Goal: Transaction & Acquisition: Obtain resource

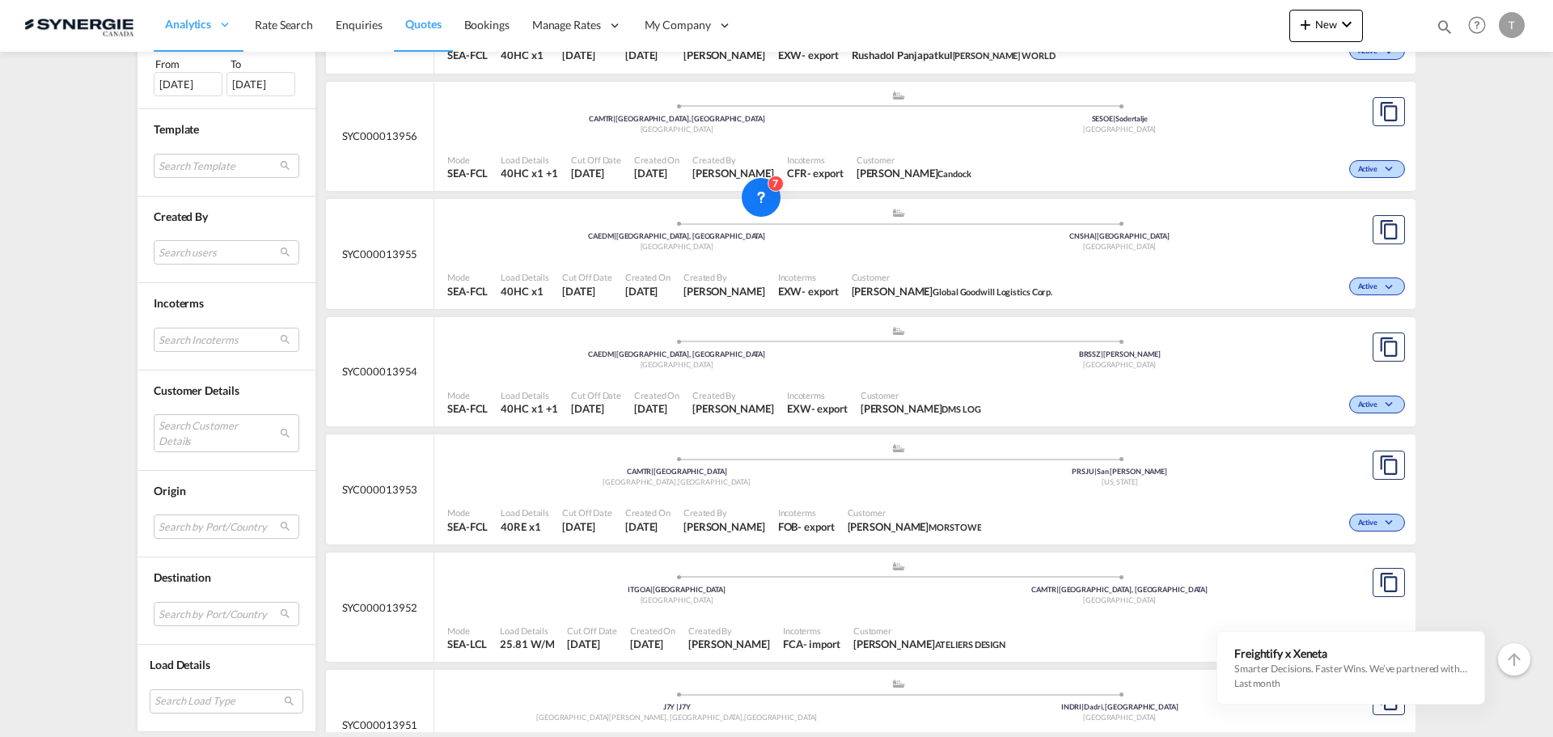
scroll to position [1593, 0]
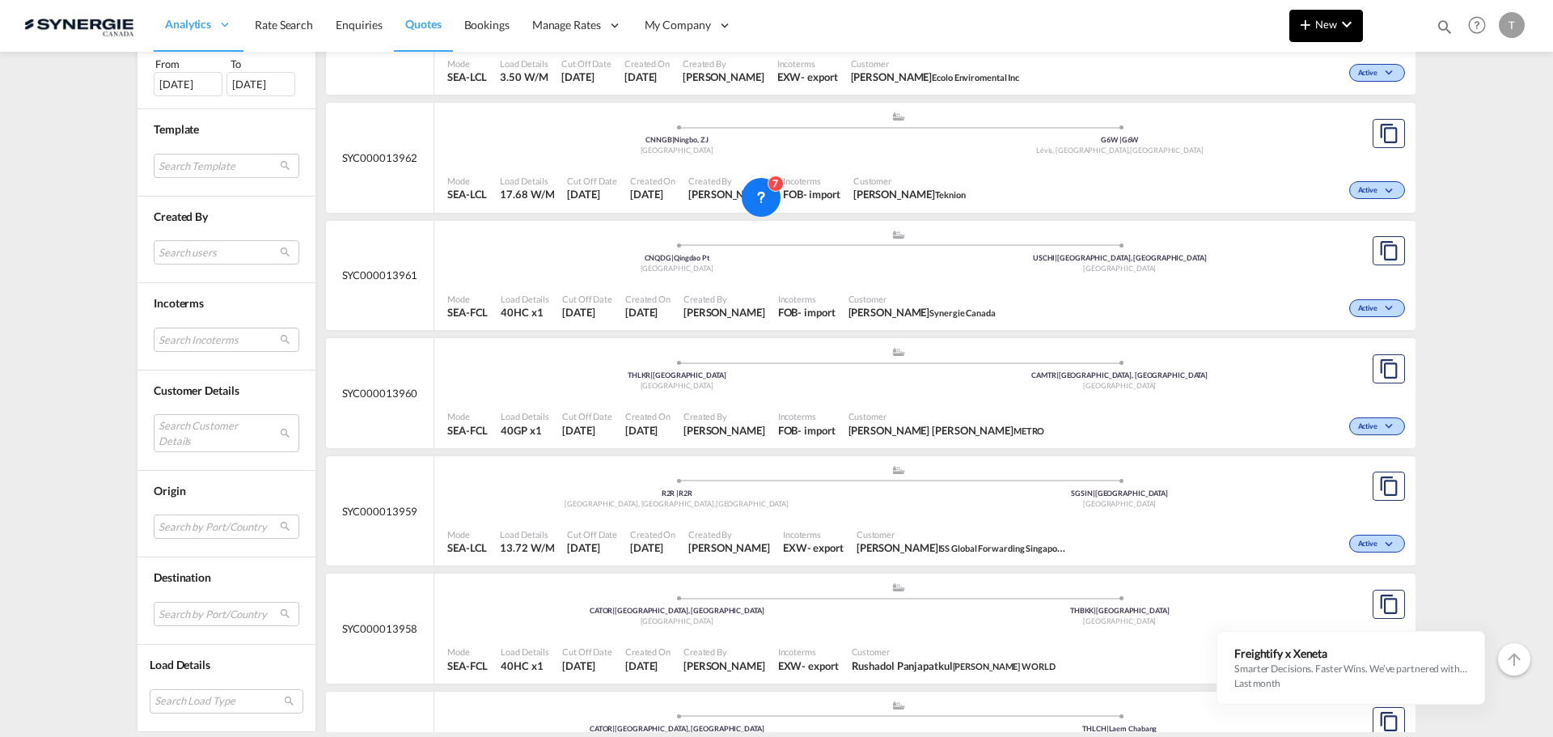
click at [1356, 29] on button "New" at bounding box center [1326, 26] width 74 height 32
click at [1266, 116] on md-icon "button" at bounding box center [1259, 121] width 19 height 19
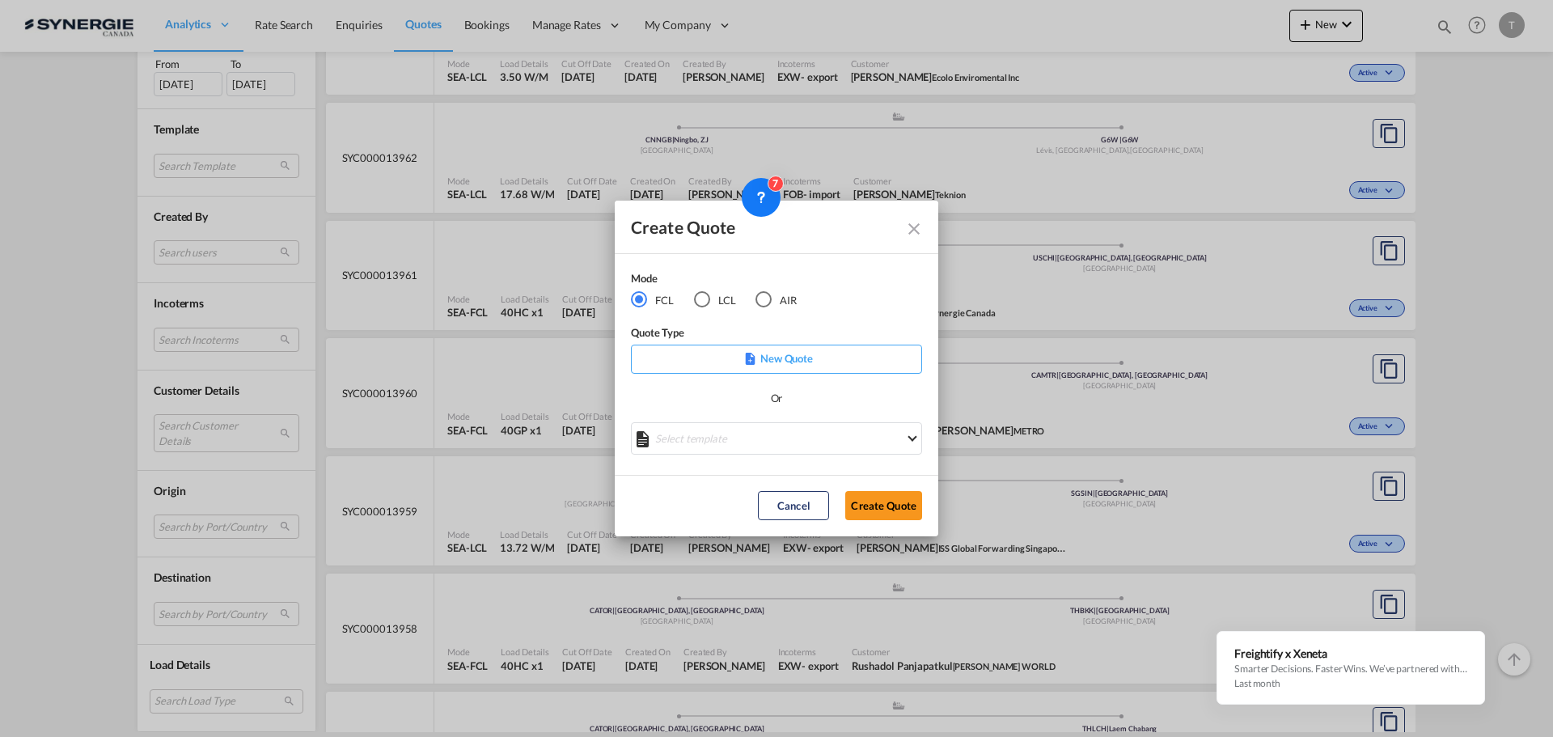
drag, startPoint x: 905, startPoint y: 231, endPoint x: 913, endPoint y: 229, distance: 8.4
click at [906, 231] on md-icon "Close dialog" at bounding box center [913, 228] width 19 height 19
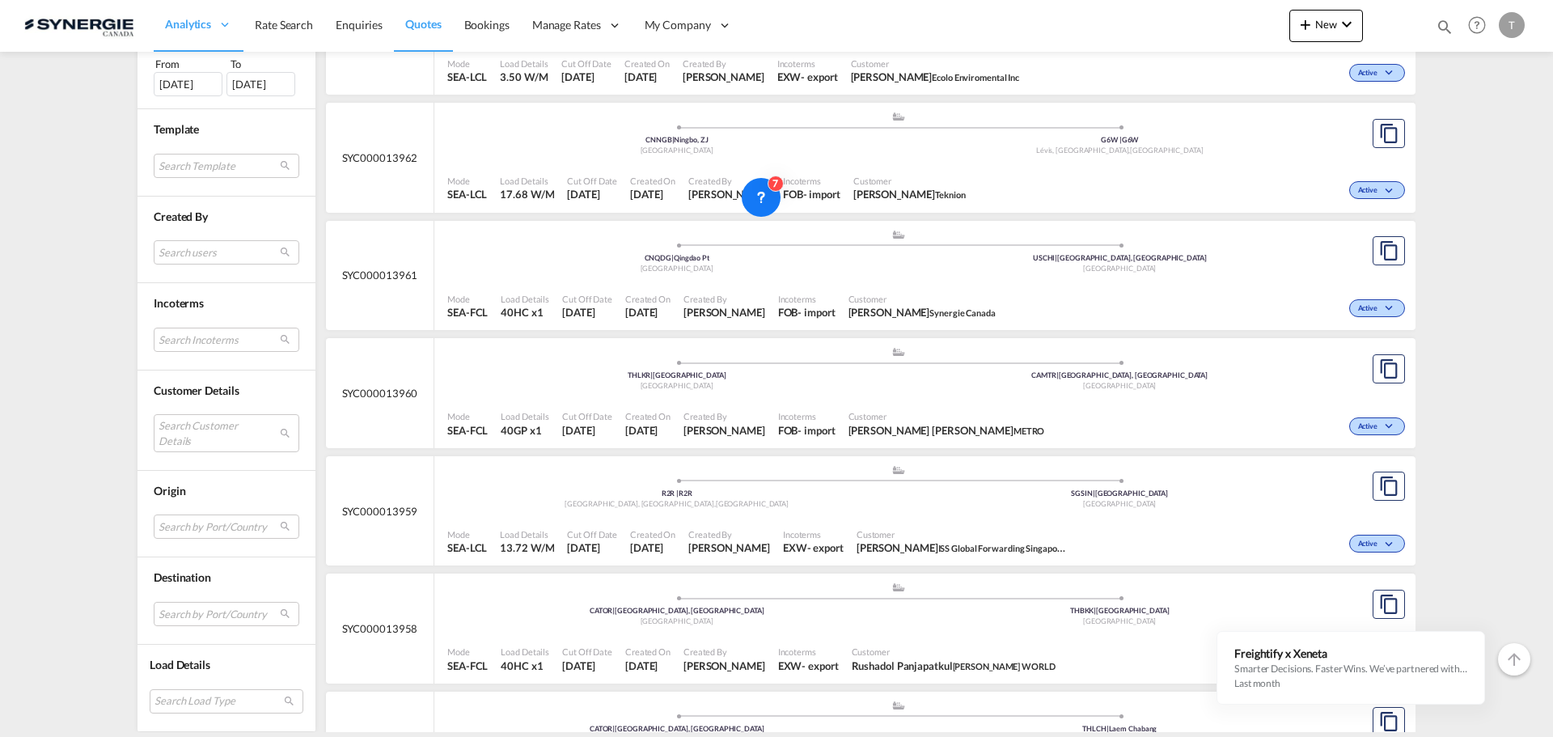
click at [1446, 27] on md-icon "icon-magnify" at bounding box center [1445, 27] width 18 height 18
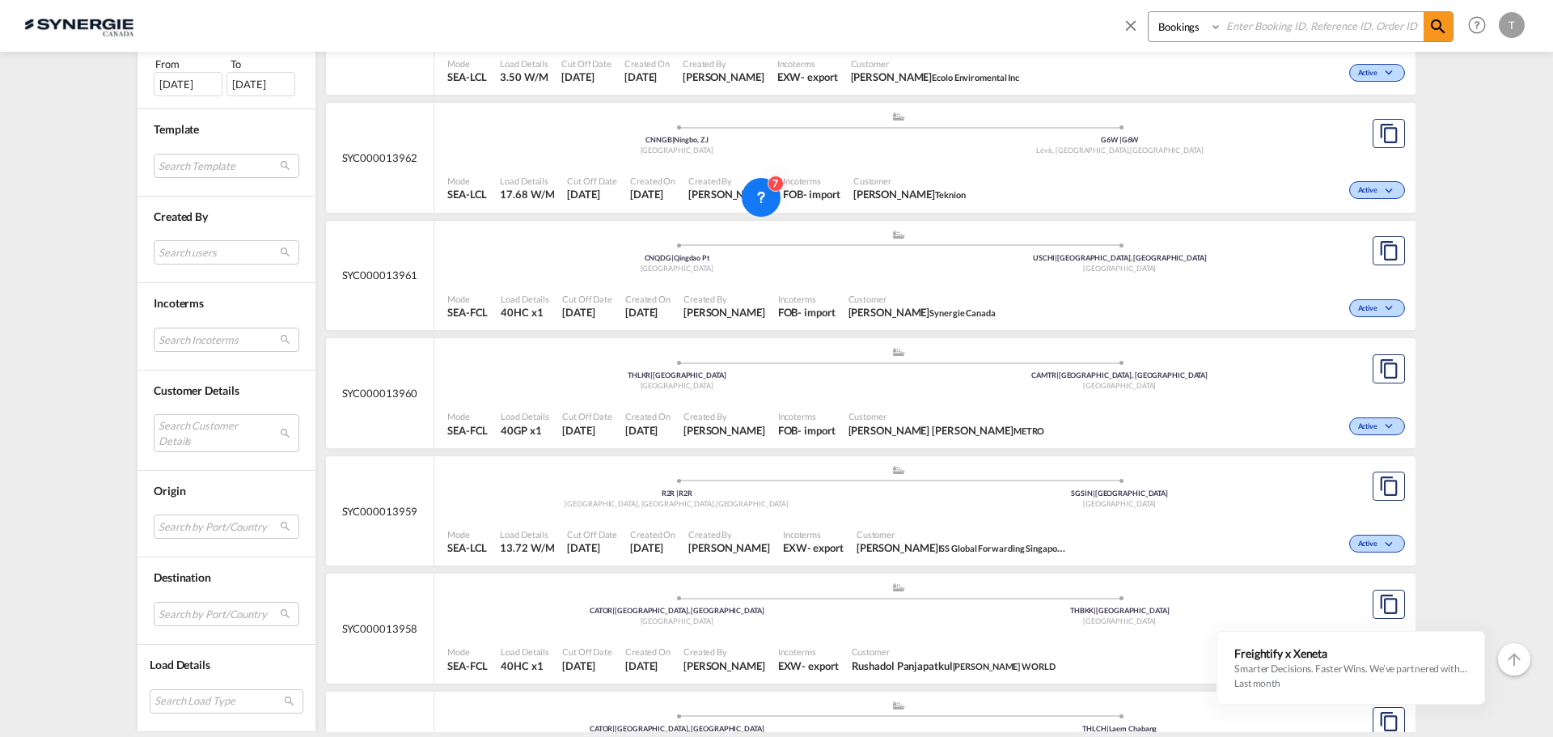
click at [1185, 22] on select "Bookings Quotes Enquiries" at bounding box center [1186, 26] width 77 height 29
select select "Quotes"
click at [1148, 12] on select "Bookings Quotes Enquiries" at bounding box center [1186, 26] width 77 height 29
click at [1254, 28] on input at bounding box center [1322, 26] width 201 height 28
paste input "13248"
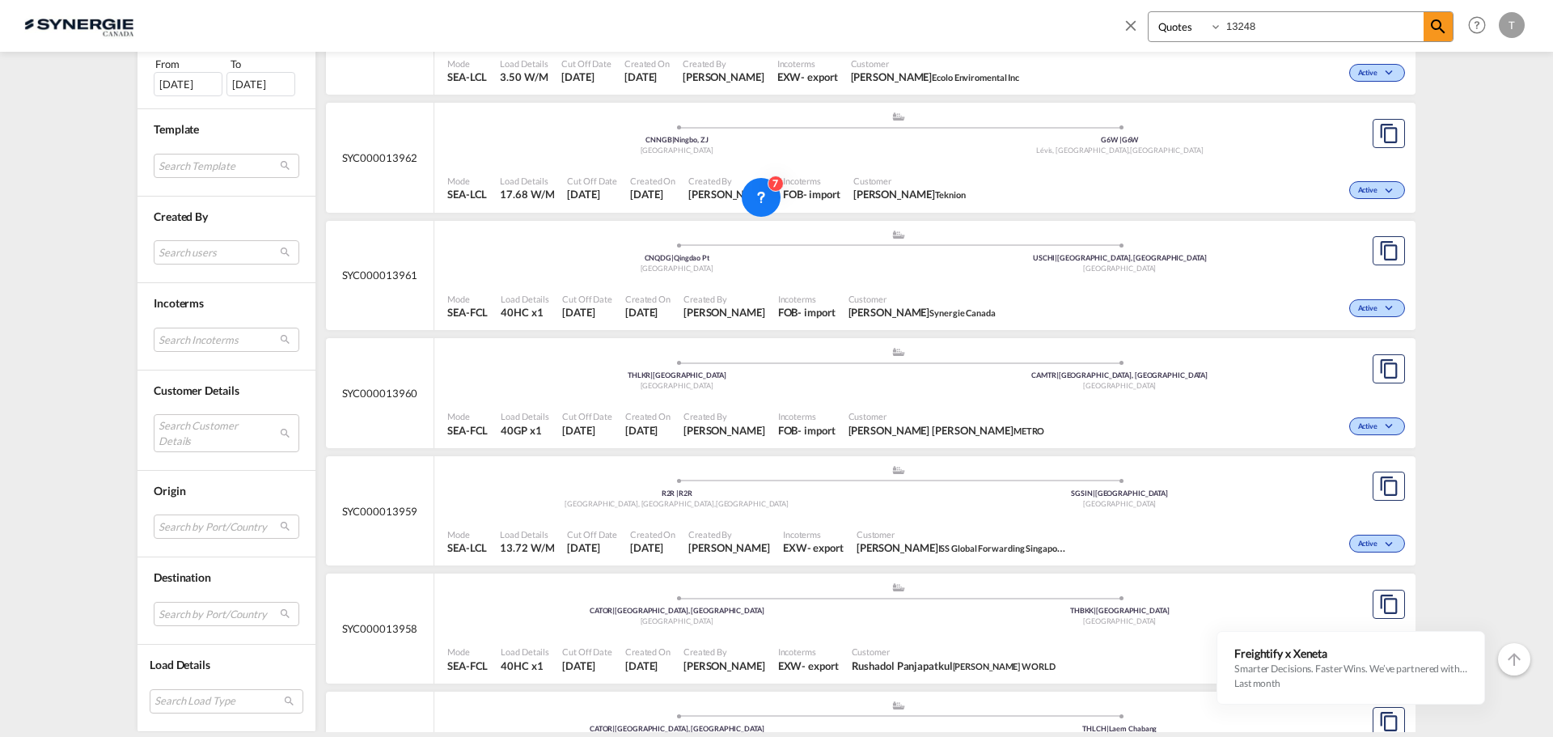
type input "13248"
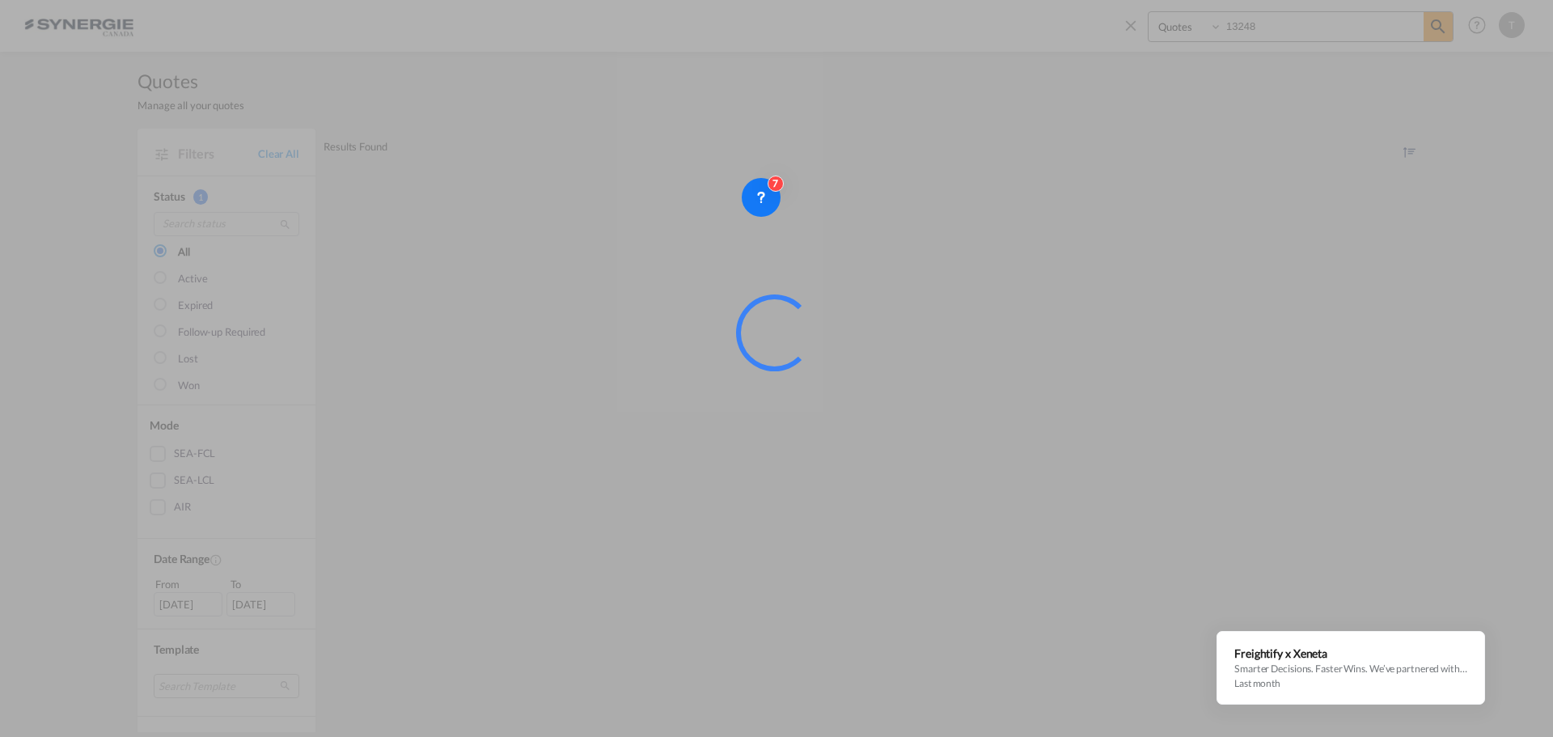
scroll to position [0, 0]
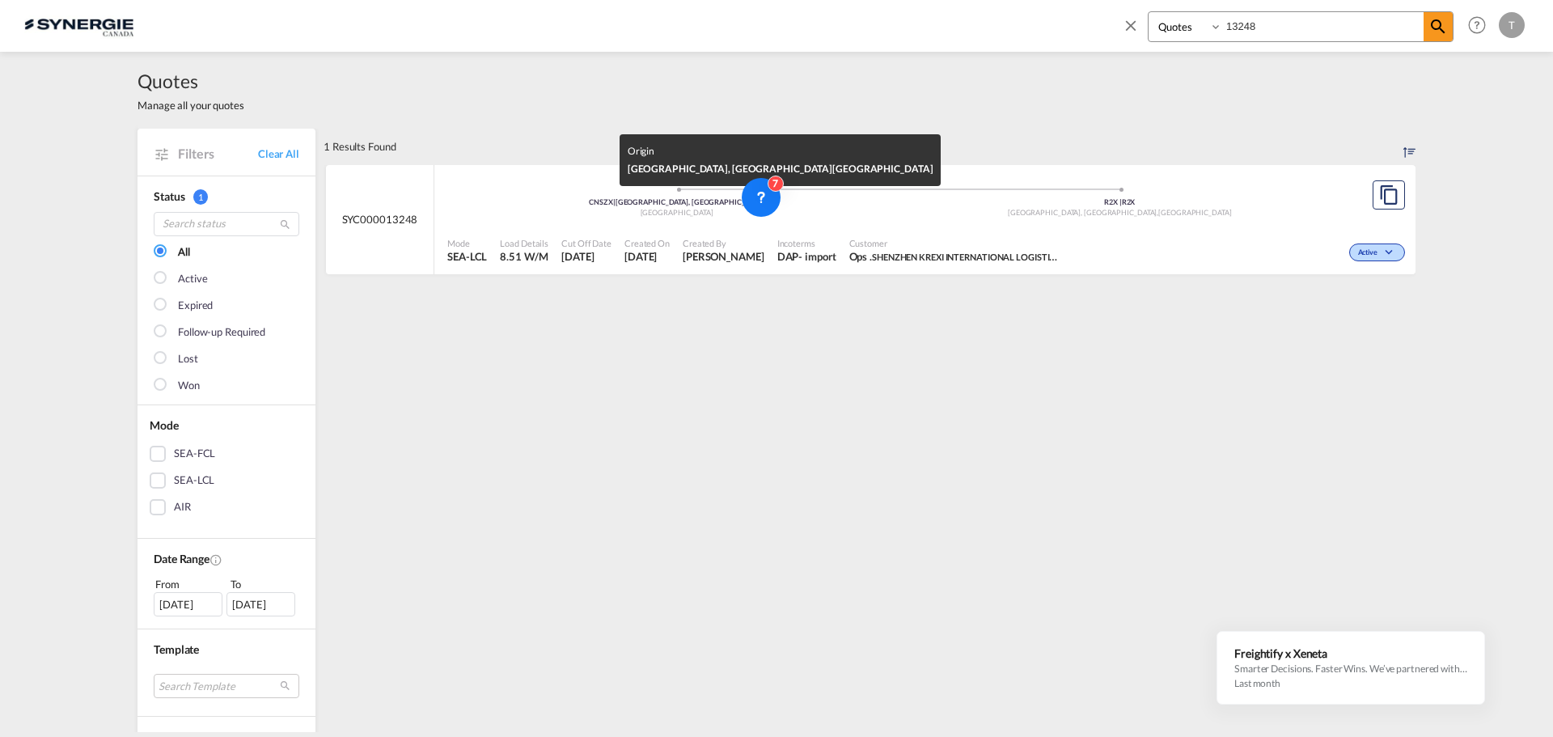
click at [557, 214] on div "[GEOGRAPHIC_DATA]" at bounding box center [676, 213] width 443 height 11
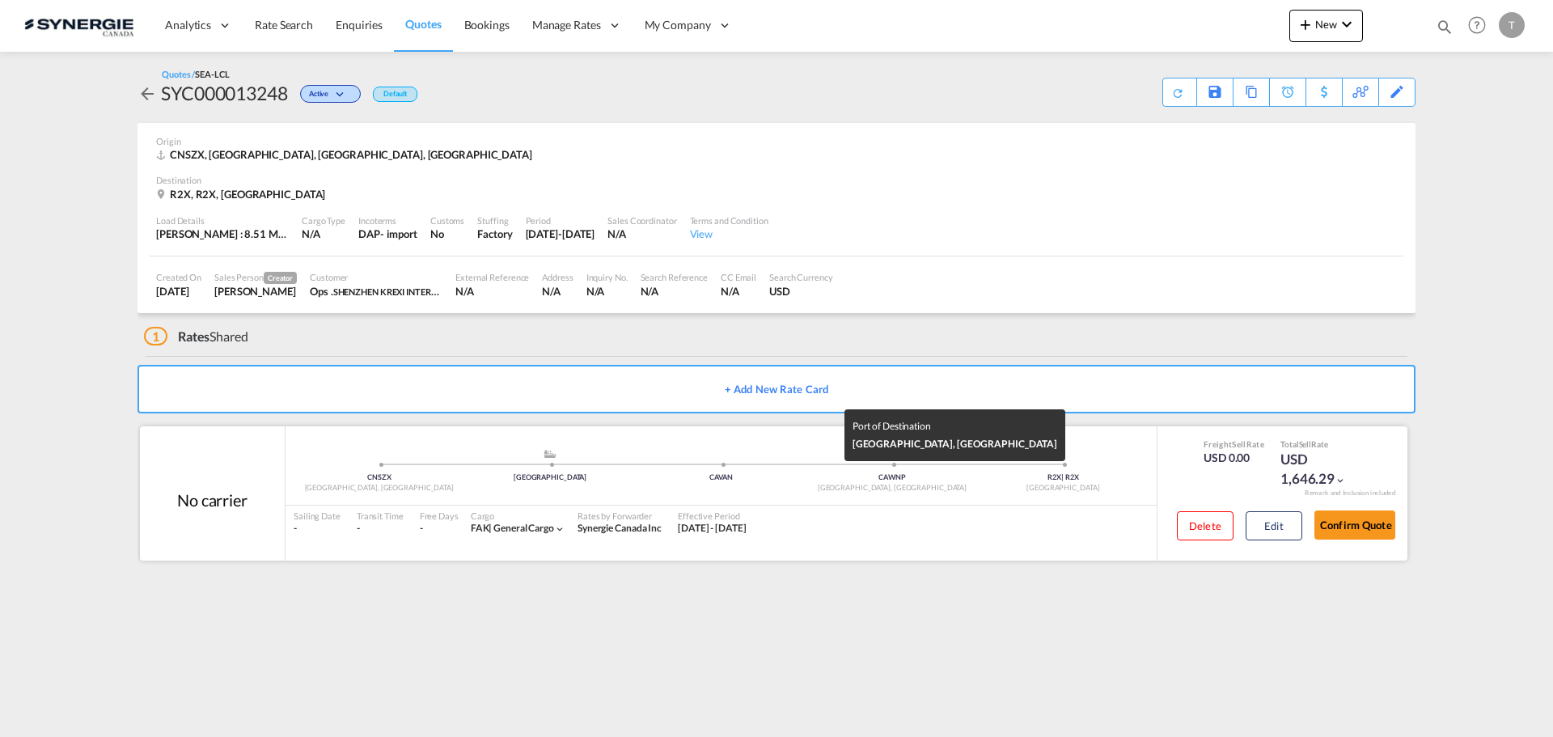
click at [976, 493] on div "[GEOGRAPHIC_DATA], [GEOGRAPHIC_DATA]" at bounding box center [891, 488] width 171 height 11
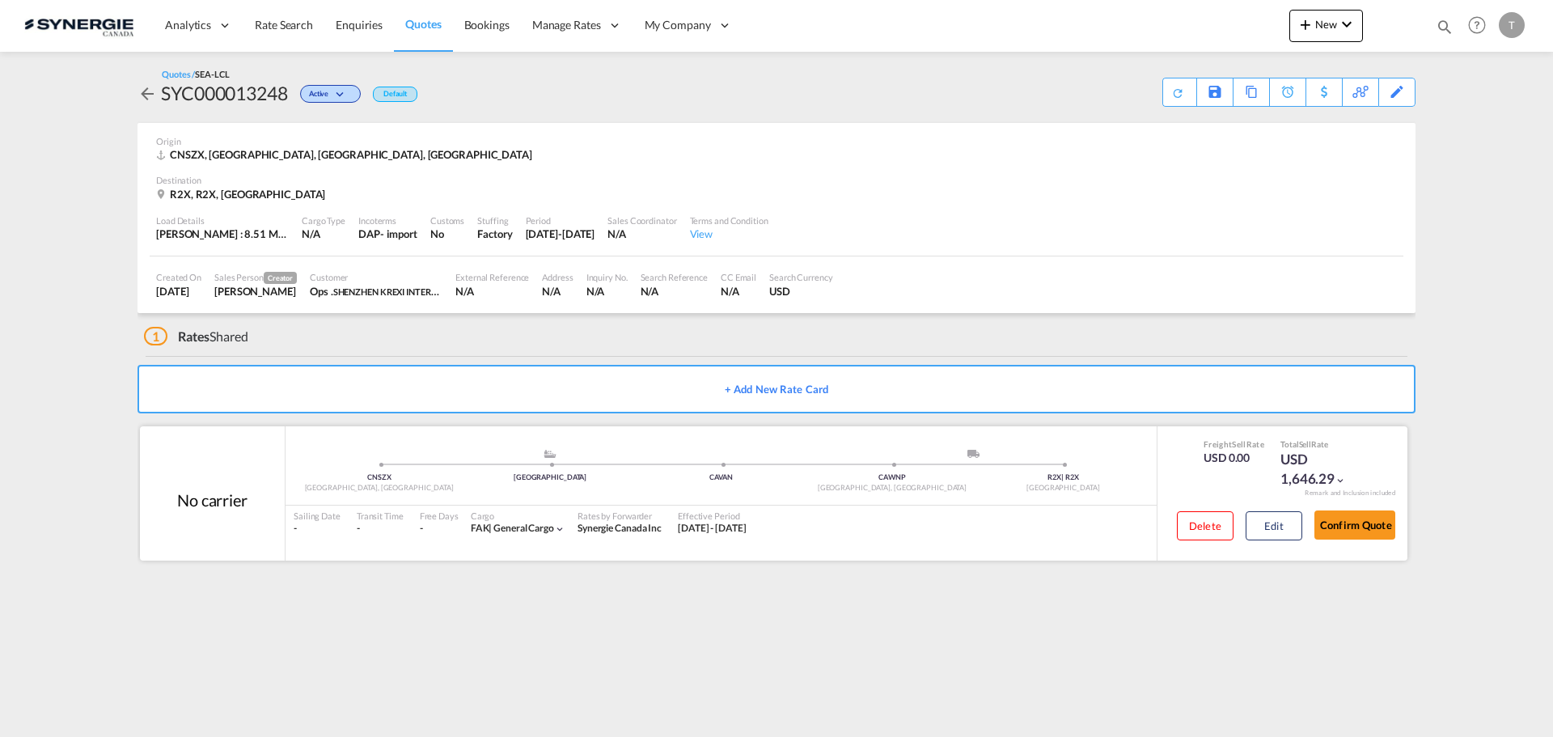
click at [892, 539] on div "Sailing Date - Transit Time - Free Days View - Cargo FAK | general cargo Rates …" at bounding box center [721, 522] width 871 height 34
click at [1280, 525] on button "Edit" at bounding box center [1274, 525] width 57 height 29
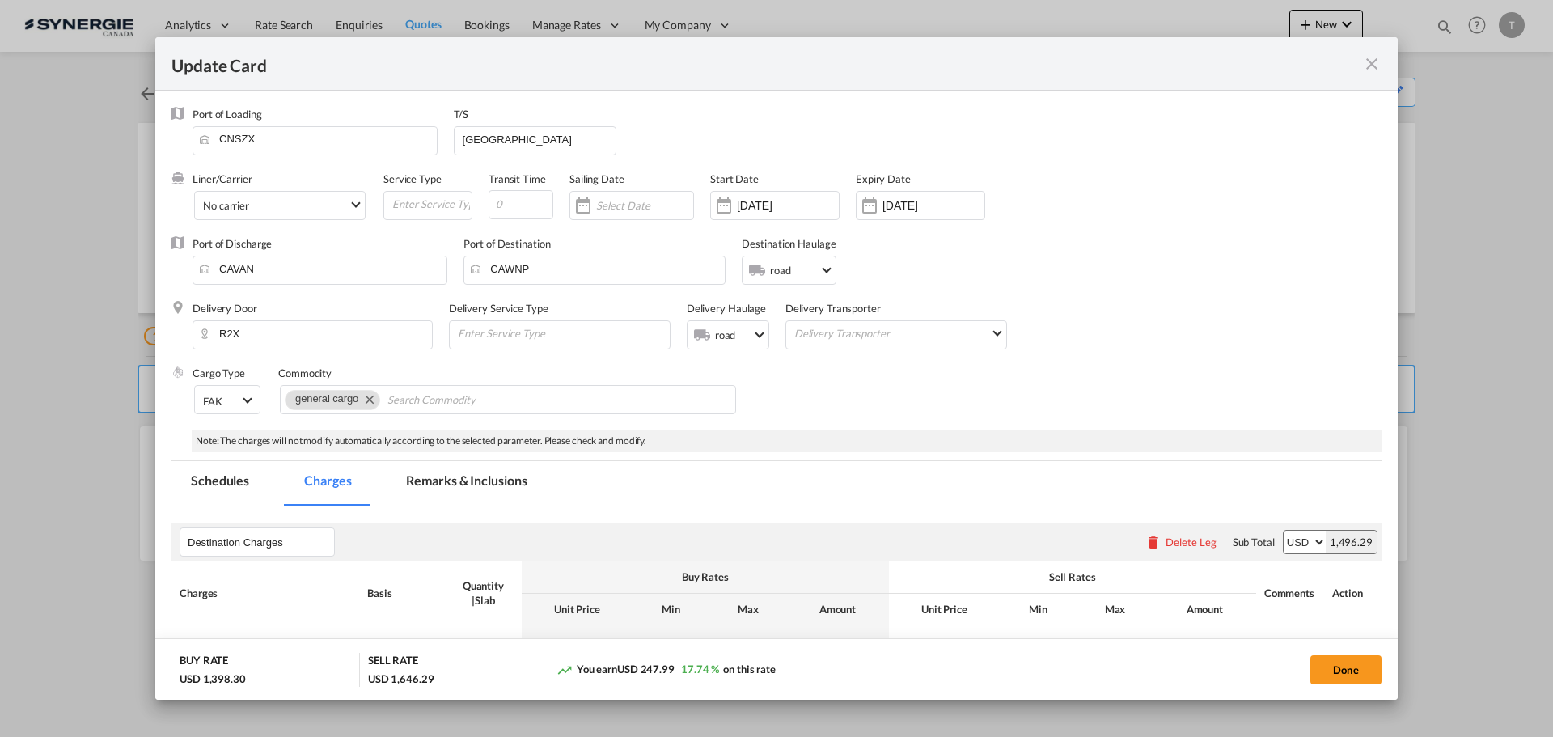
select select "flat"
select select "per_bl"
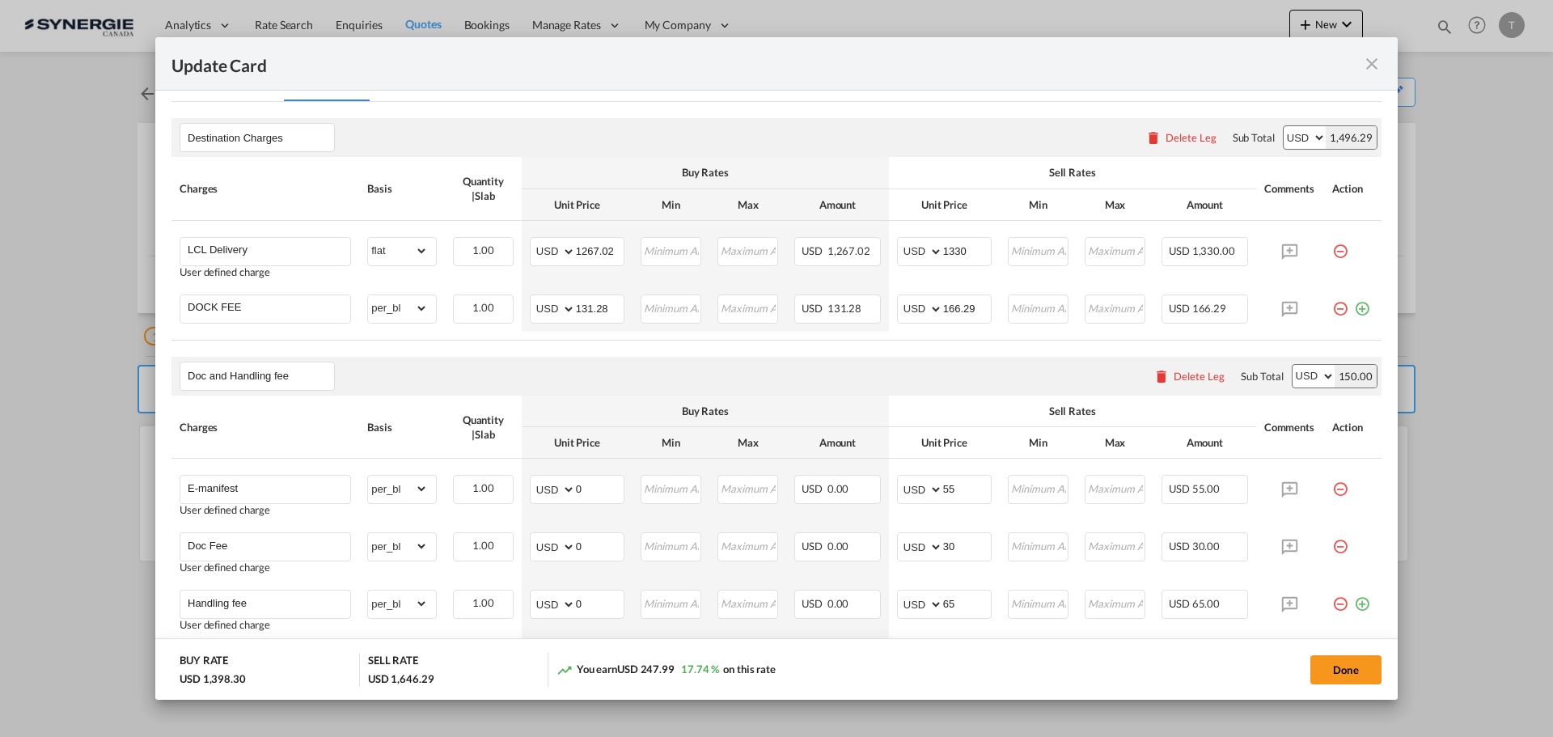
scroll to position [162, 0]
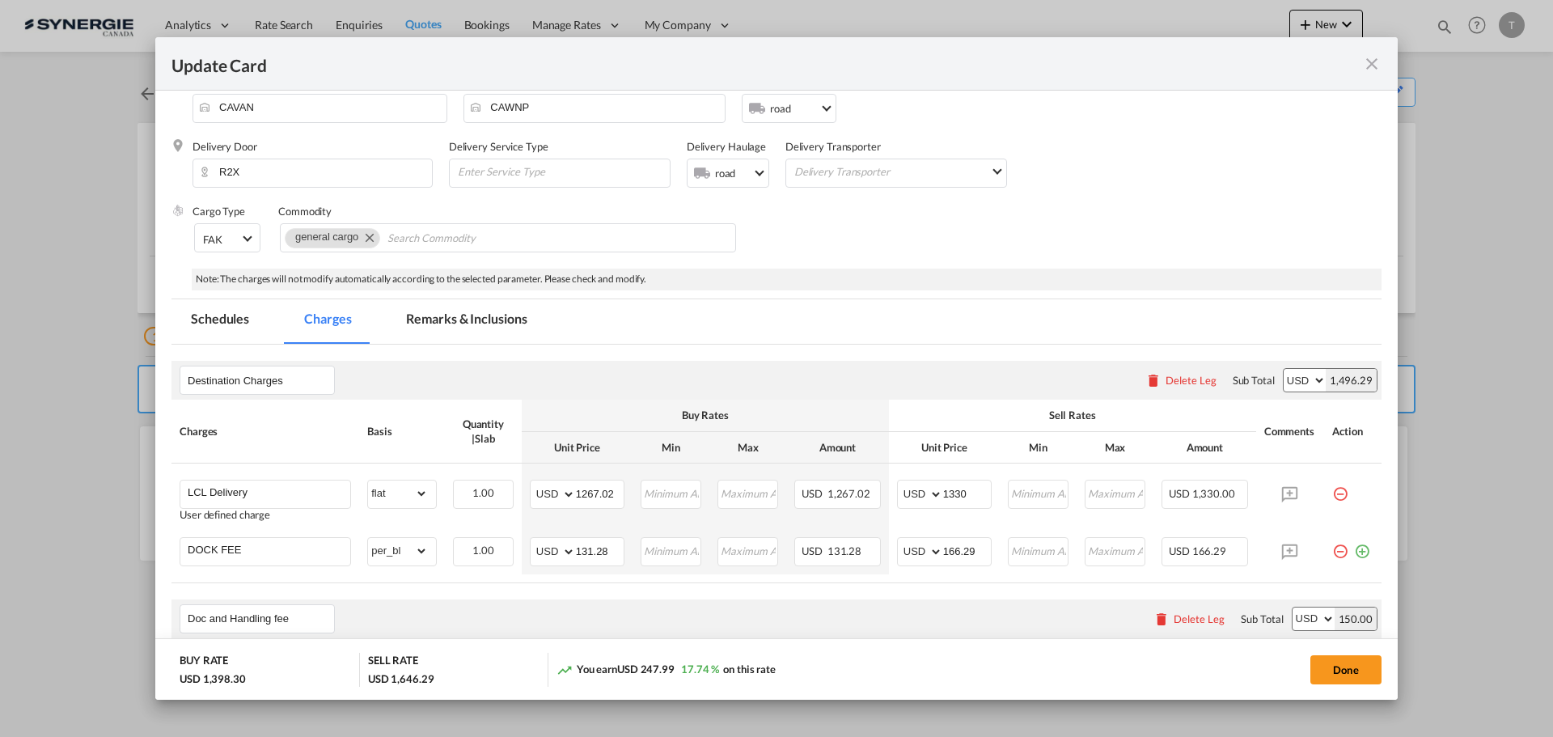
click at [446, 324] on md-tab-item "Remarks & Inclusions" at bounding box center [466, 321] width 159 height 44
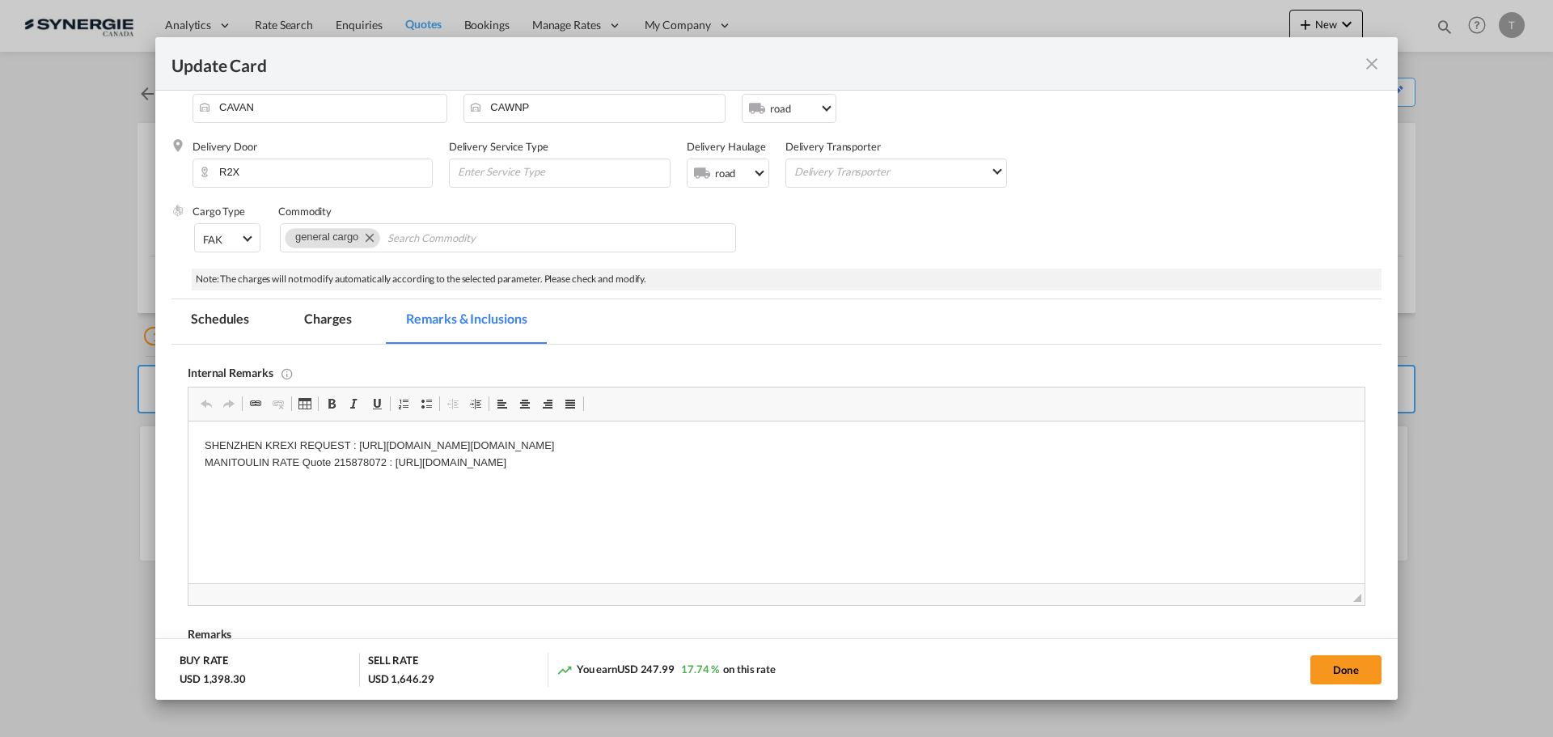
scroll to position [0, 0]
drag, startPoint x: 831, startPoint y: 459, endPoint x: 442, endPoint y: 465, distance: 389.1
drag, startPoint x: 398, startPoint y: 467, endPoint x: 830, endPoint y: 470, distance: 431.9
click at [830, 470] on p "SHENZHEN KREXI REQUEST : https://app.frontapp.com/open/cnv_pnjwdov?key=WrcyF76T…" at bounding box center [777, 455] width 1144 height 34
copy p "https://app.frontapp.com/open/cnv_pnprwr3?key=VLNQMA2JpMaGEwis5AFMZzkeIiAKIF-a"
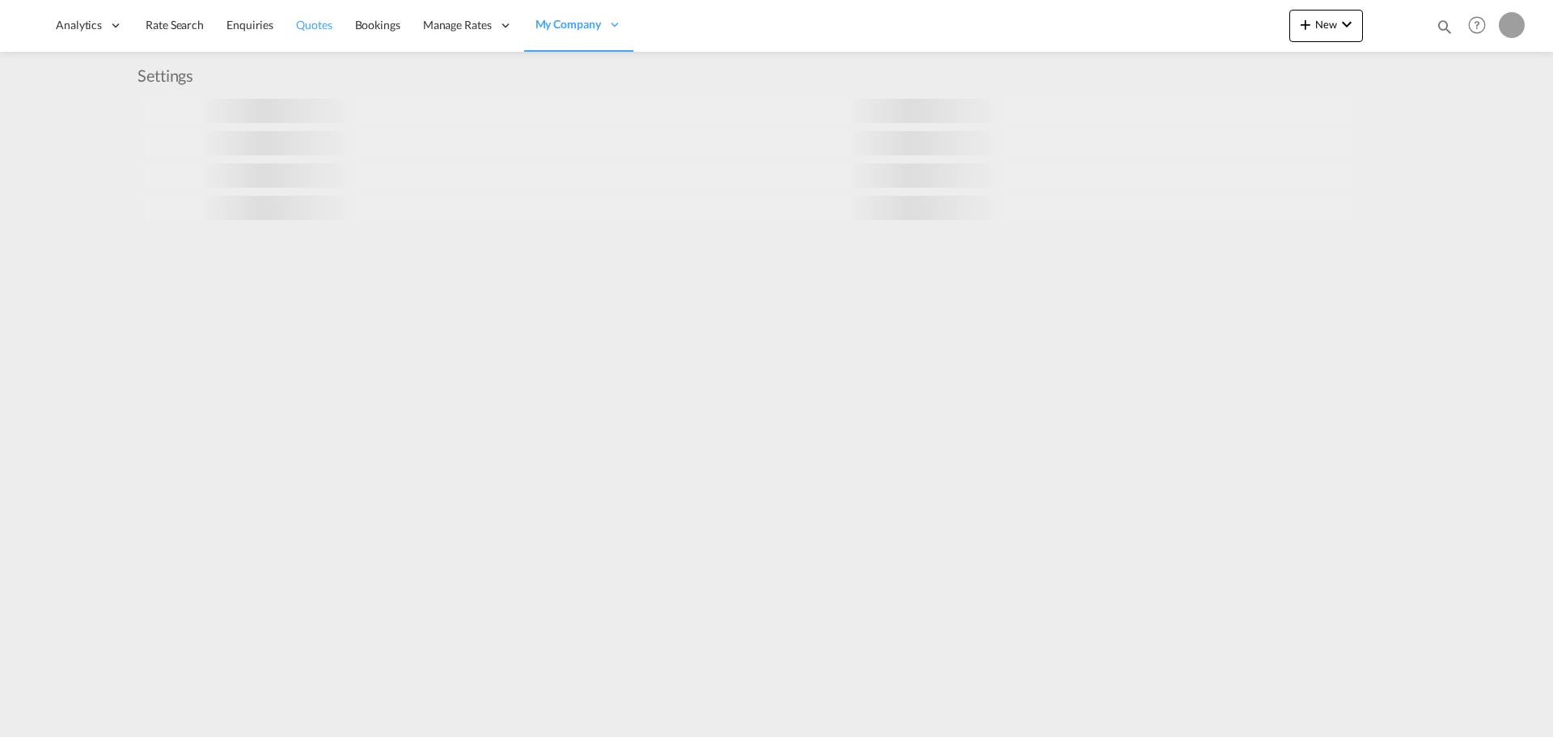
click at [316, 33] on link "Quotes" at bounding box center [314, 25] width 58 height 53
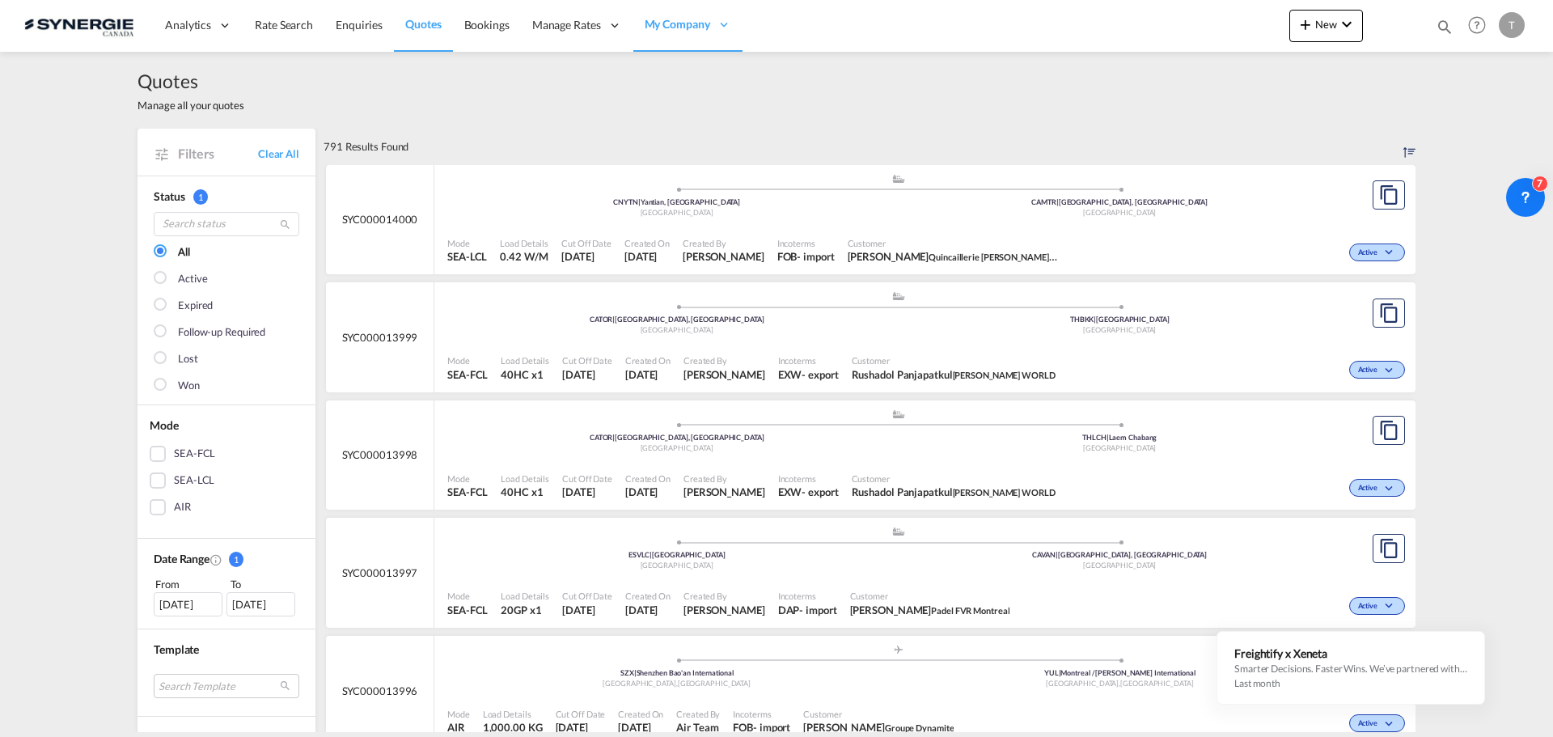
click at [1445, 23] on md-icon "icon-magnify" at bounding box center [1445, 27] width 18 height 18
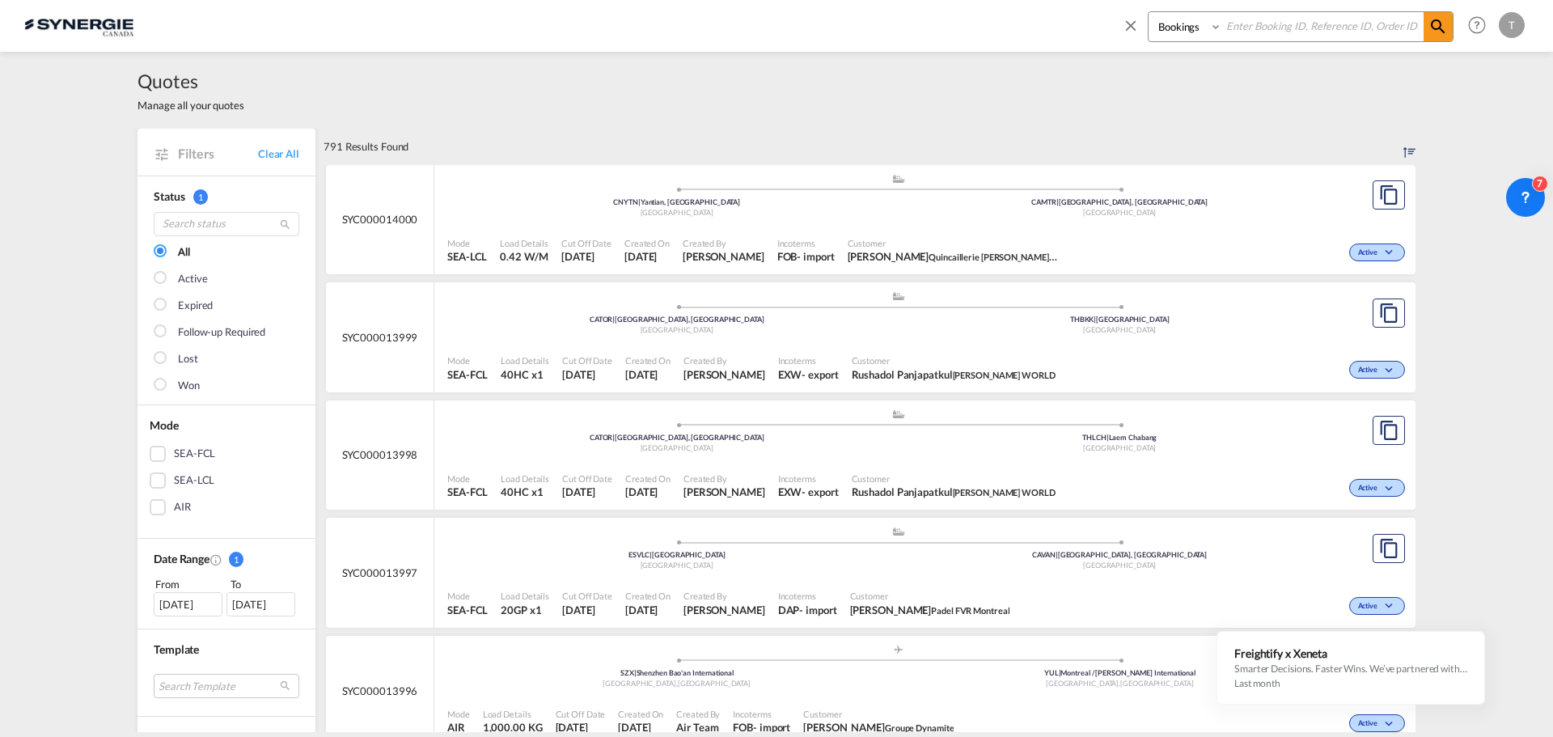
click at [1216, 27] on select "Bookings Quotes Enquiries" at bounding box center [1186, 26] width 77 height 29
select select "Quotes"
click at [1148, 12] on select "Bookings Quotes Enquiries" at bounding box center [1186, 26] width 77 height 29
click at [1252, 24] on input at bounding box center [1322, 26] width 201 height 28
type input "12212"
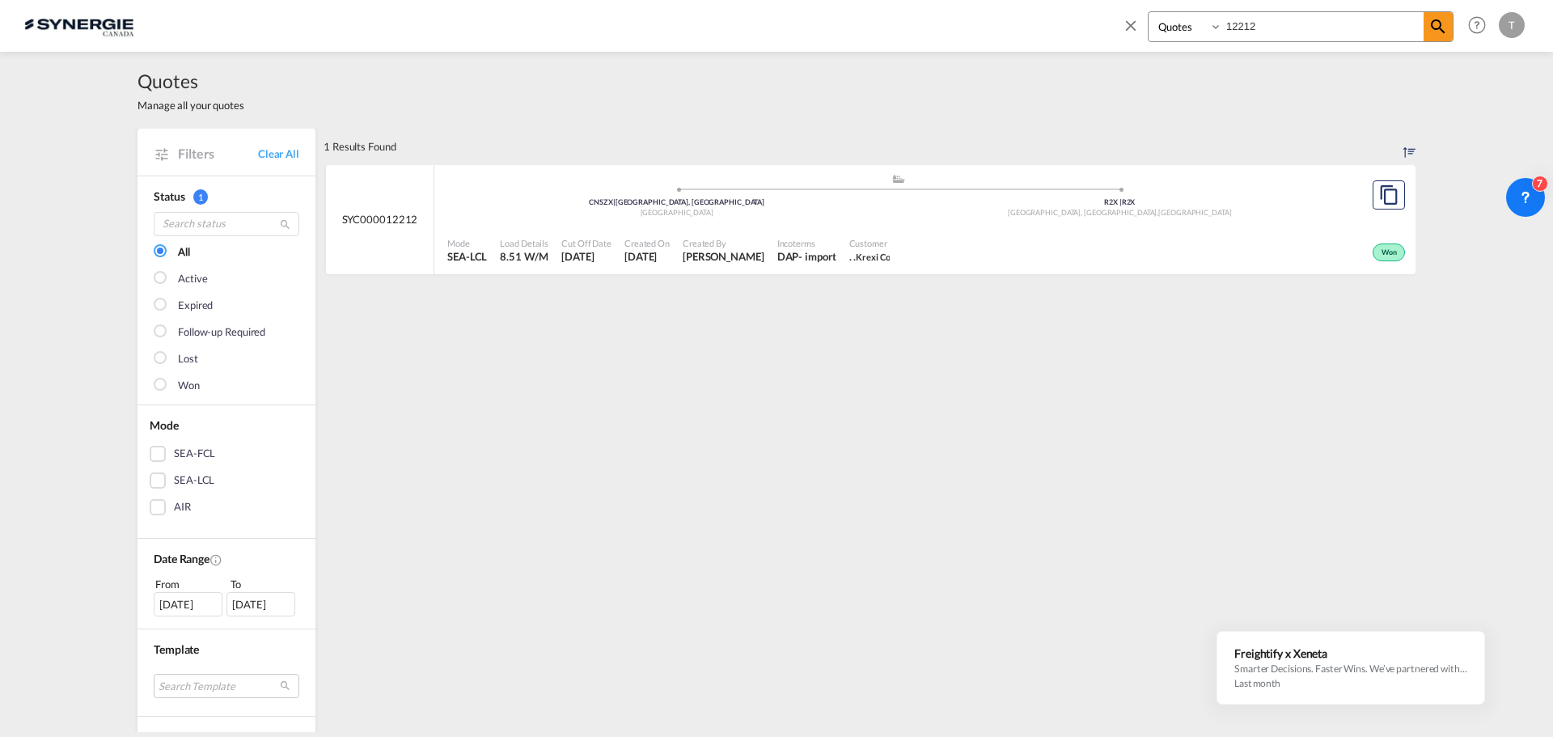
click at [797, 232] on div "Incoterms DAP - import" at bounding box center [807, 251] width 72 height 40
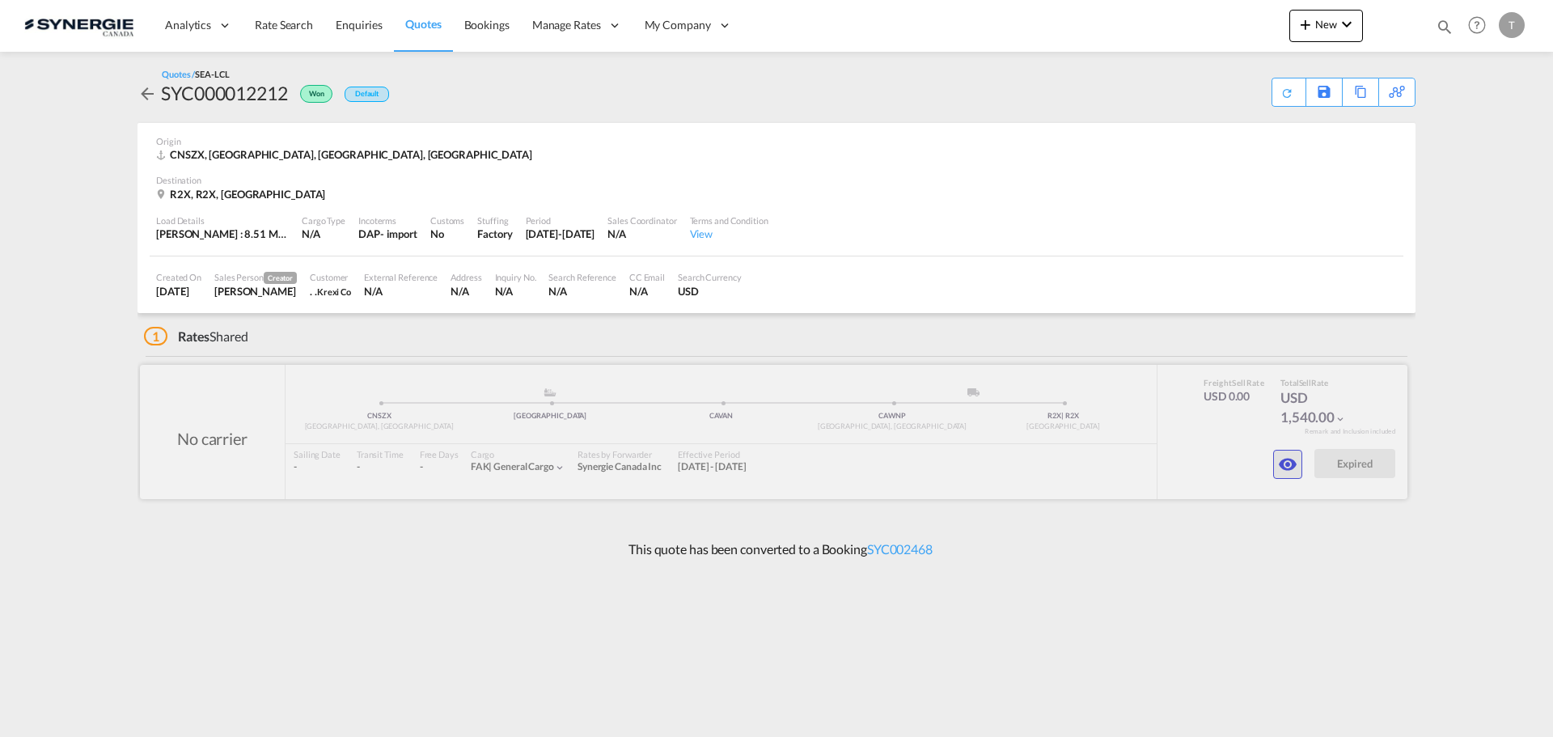
click at [1278, 458] on md-icon "icon-eye" at bounding box center [1287, 464] width 19 height 19
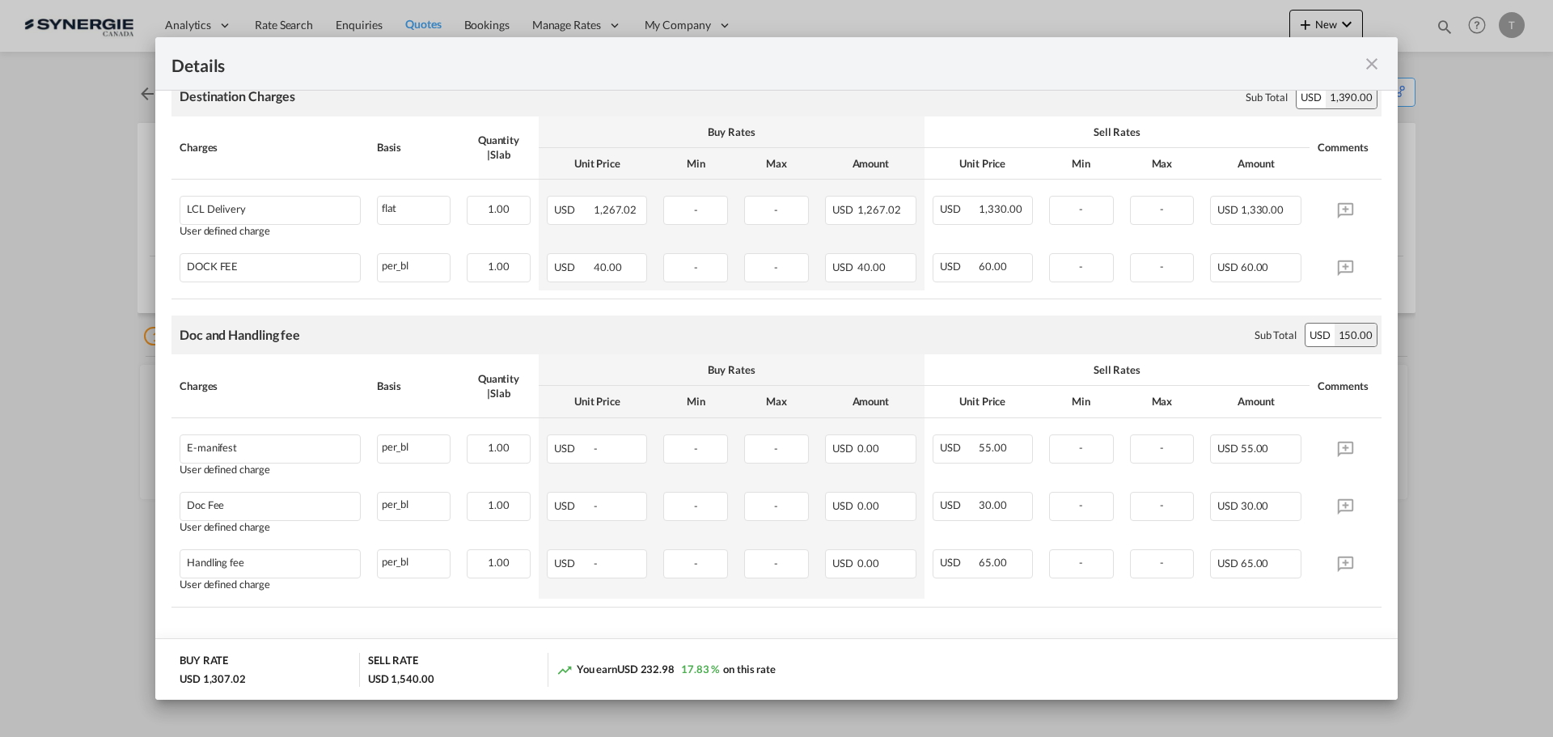
scroll to position [374, 0]
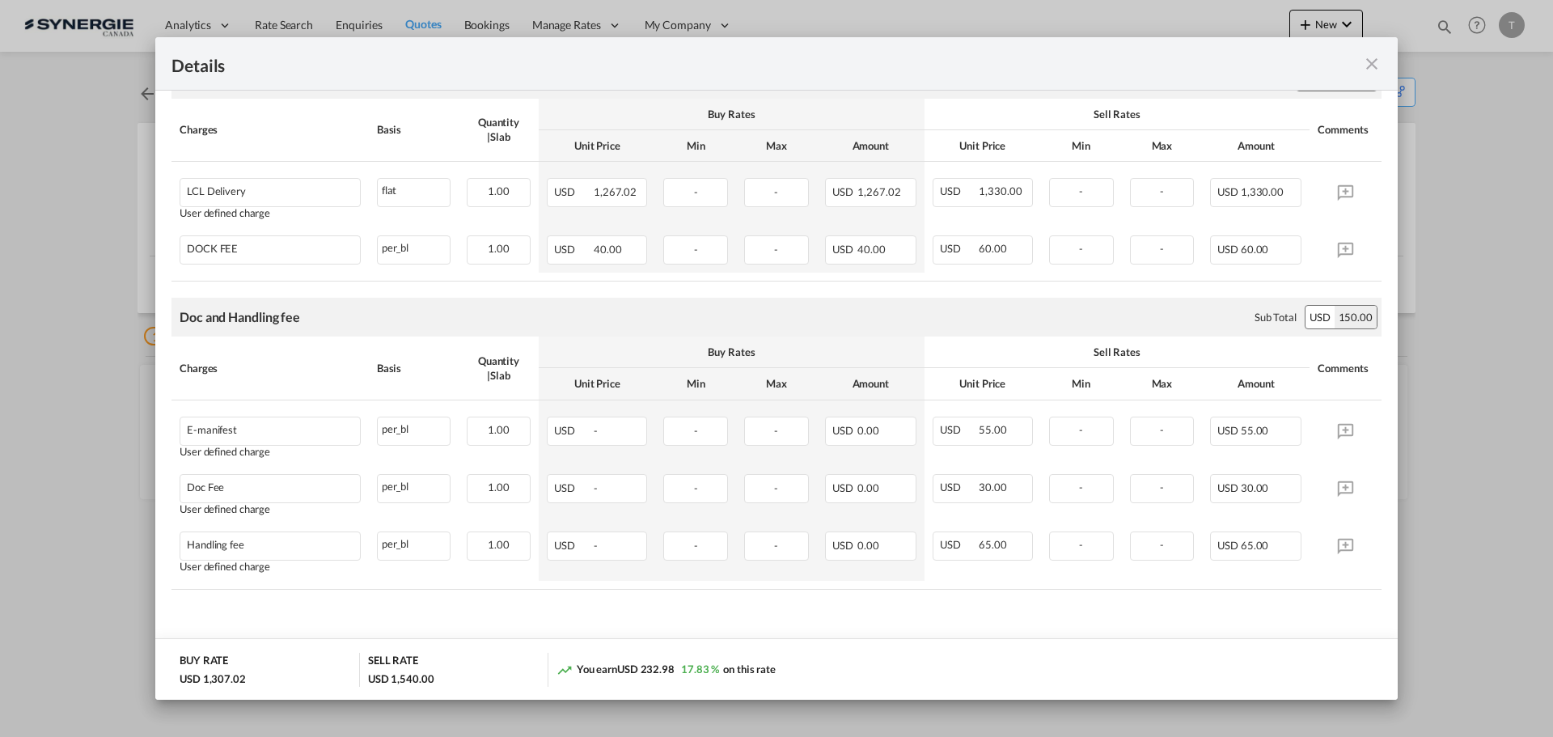
click at [1364, 63] on md-icon "icon-close fg-AAA8AD m-0 cursor" at bounding box center [1371, 63] width 19 height 19
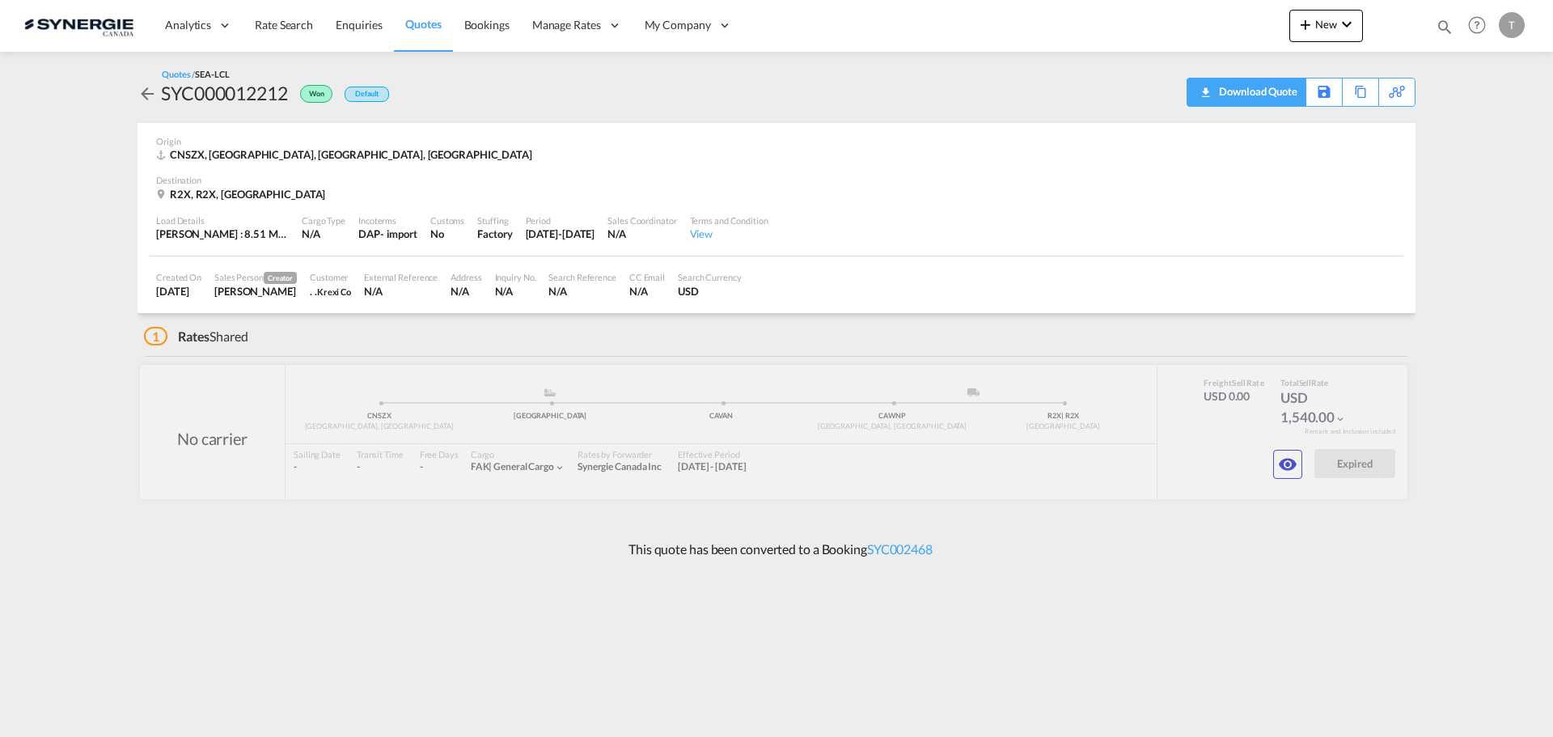
click at [1287, 100] on div "Download Quote" at bounding box center [1256, 91] width 82 height 26
click at [1445, 26] on md-icon "icon-magnify" at bounding box center [1445, 27] width 18 height 18
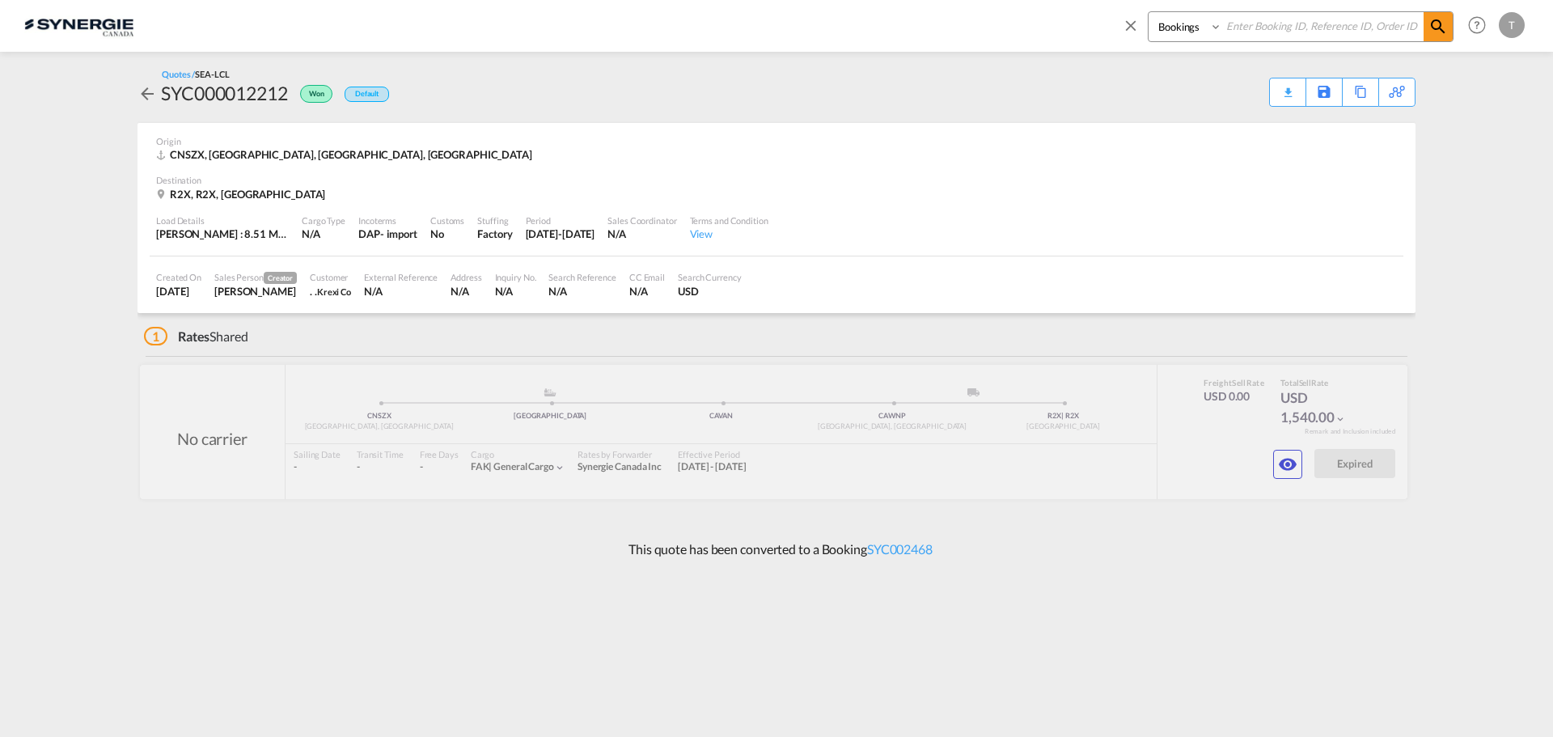
click at [1193, 24] on select "Bookings Quotes Enquiries" at bounding box center [1186, 26] width 77 height 29
select select "Quotes"
click at [1148, 12] on select "Bookings Quotes Enquiries" at bounding box center [1186, 26] width 77 height 29
click at [1241, 21] on input at bounding box center [1322, 26] width 201 height 28
type input "syc000013248"
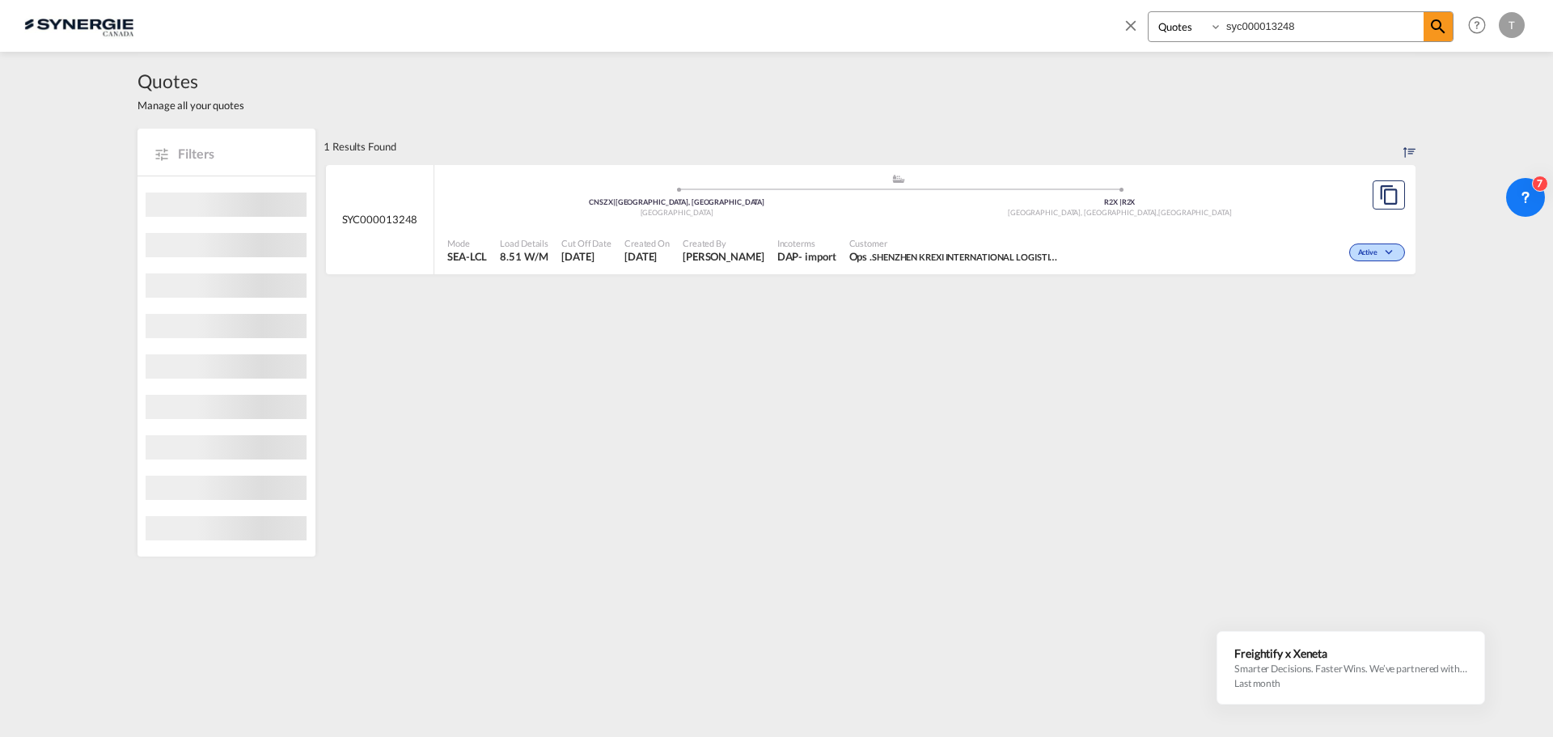
click at [622, 238] on div "Created On 14 Jul 2025" at bounding box center [647, 251] width 58 height 40
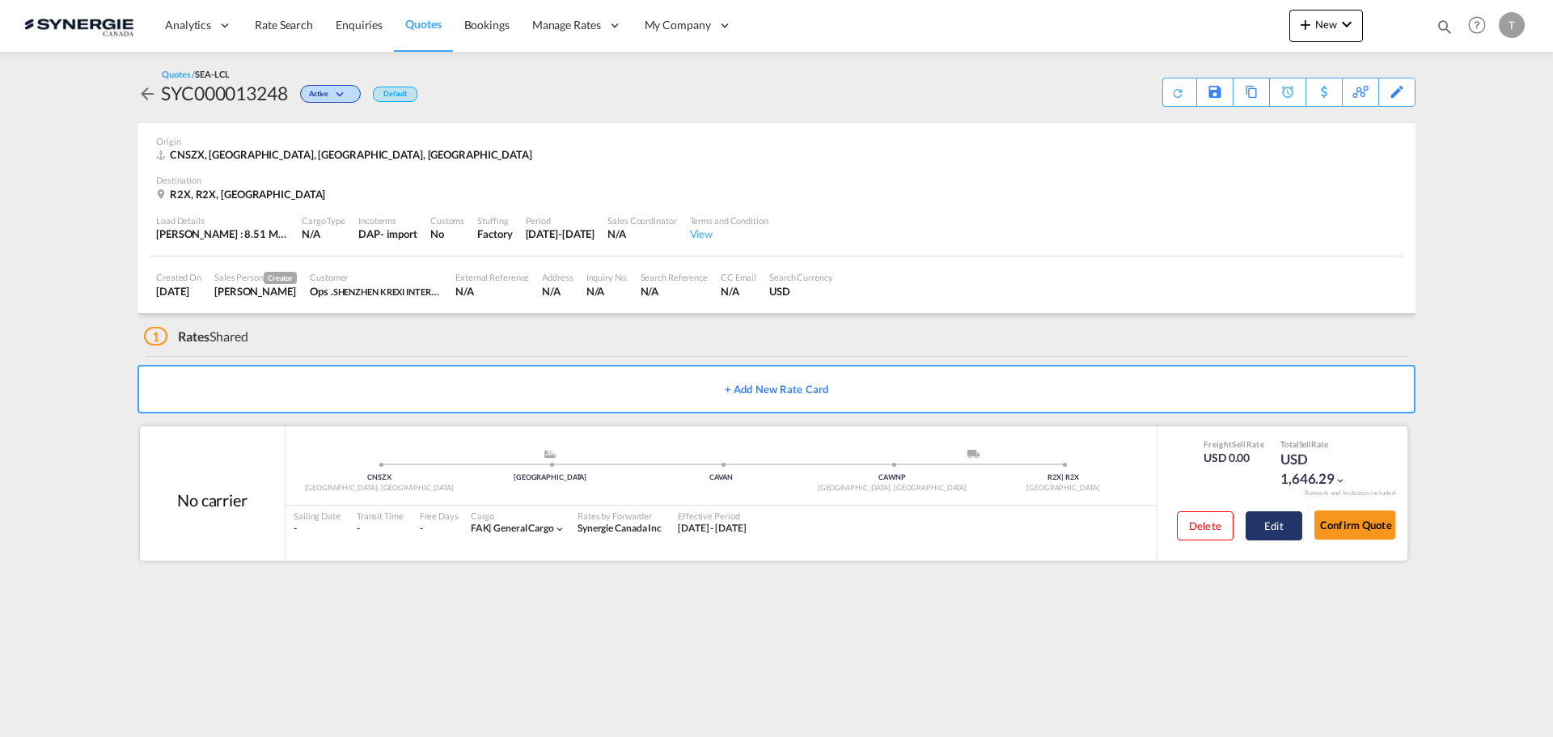
click at [1283, 522] on button "Edit" at bounding box center [1274, 525] width 57 height 29
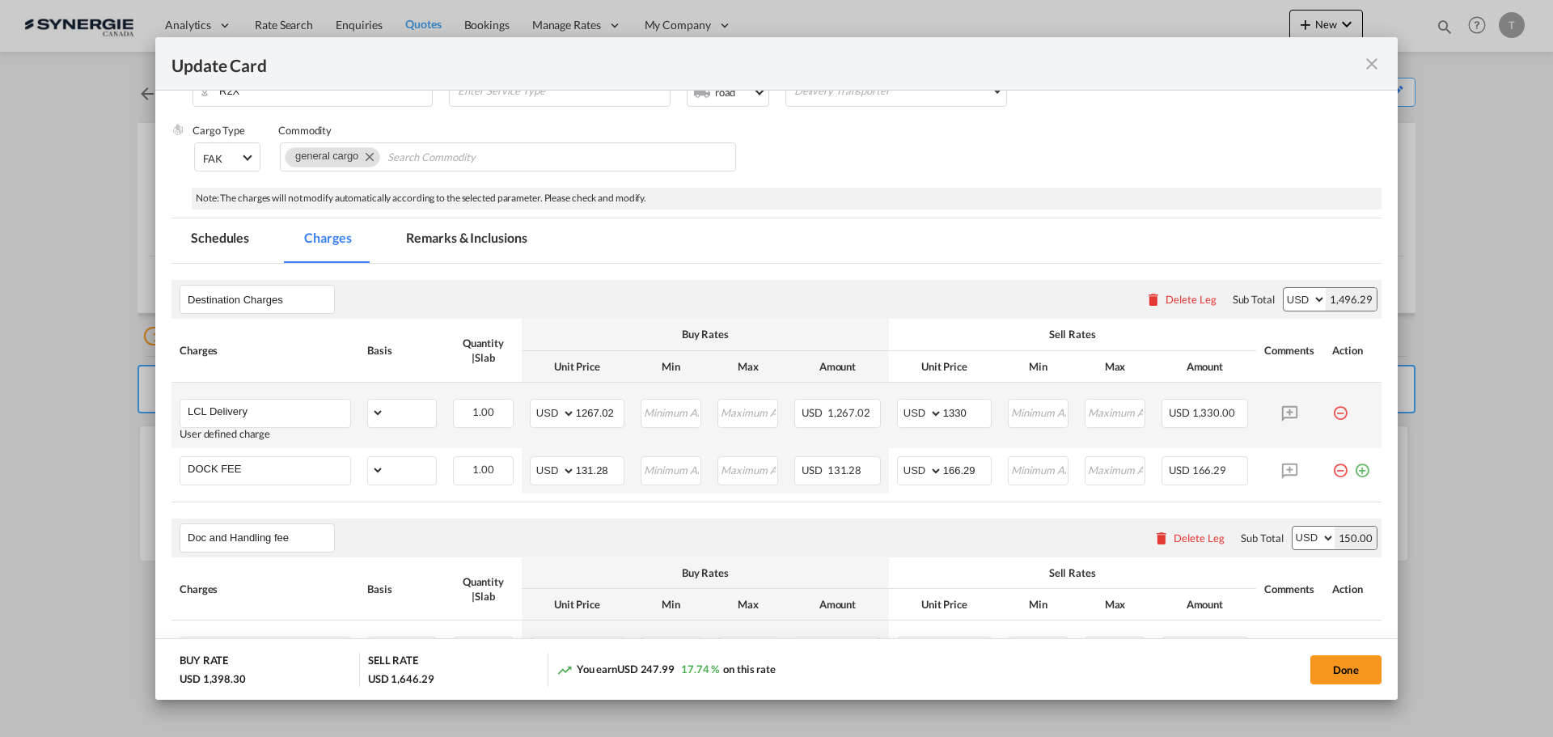
select select "flat"
select select "per_bl"
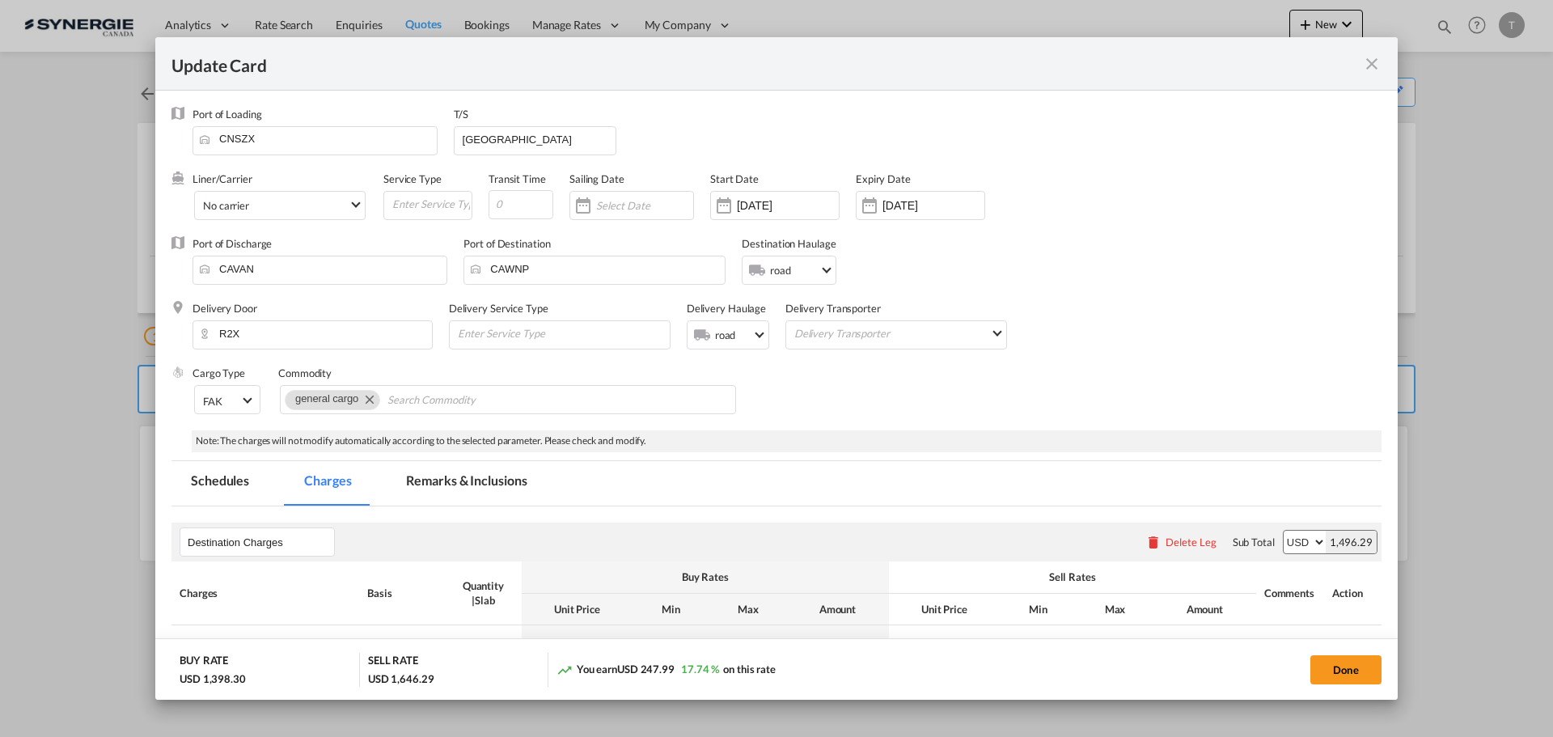
click at [1378, 68] on md-icon "icon-close fg-AAA8AD m-0 pointer" at bounding box center [1371, 63] width 19 height 19
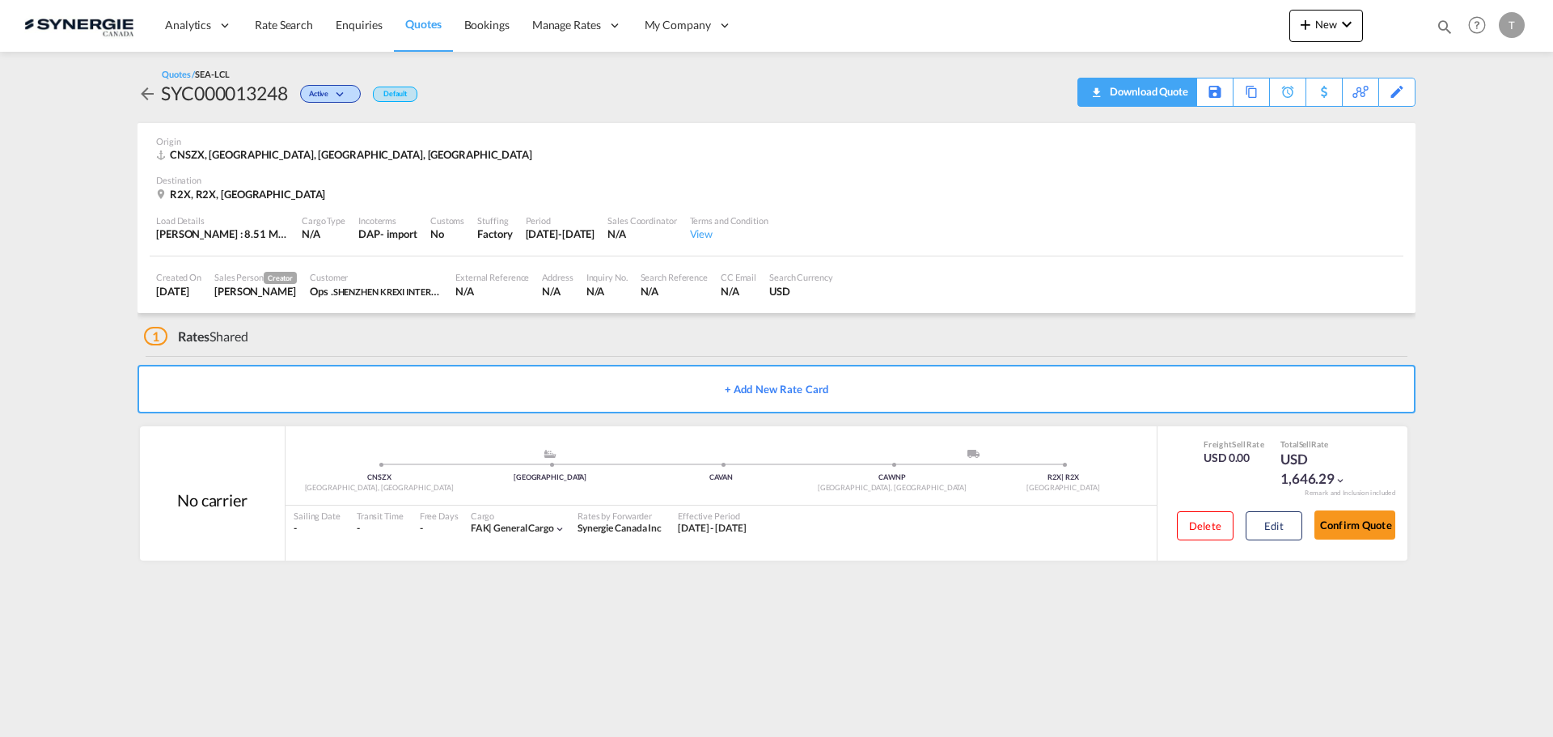
click at [1182, 93] on div "Download Quote" at bounding box center [1147, 91] width 82 height 26
click at [1097, 92] on md-icon "icon-download" at bounding box center [1095, 87] width 19 height 12
